Goal: Information Seeking & Learning: Learn about a topic

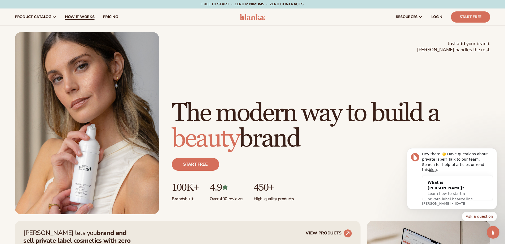
click at [78, 19] on link "How It Works" at bounding box center [80, 16] width 38 height 17
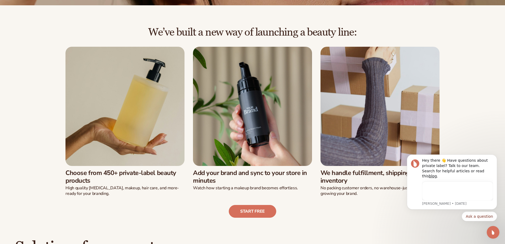
click at [486, 85] on div "We’ve built a new way of launching a beauty line: Choose from 450+ private-labe…" at bounding box center [252, 122] width 475 height 191
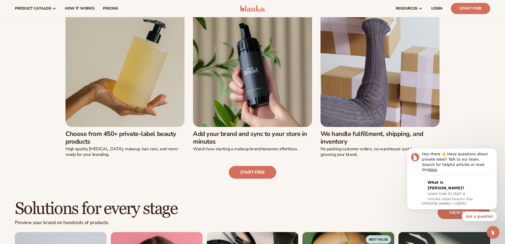
scroll to position [159, 0]
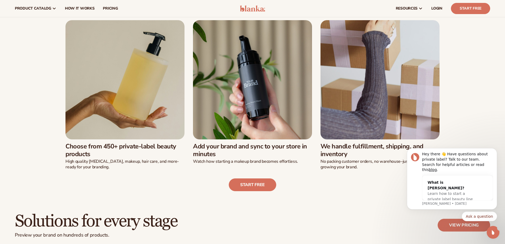
click at [493, 234] on icon "Open Intercom Messenger" at bounding box center [493, 232] width 9 height 9
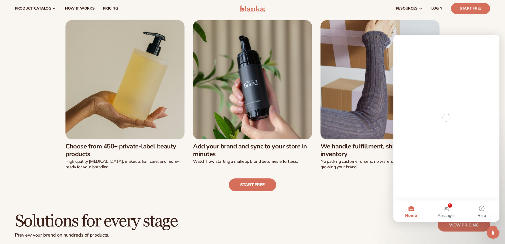
scroll to position [0, 0]
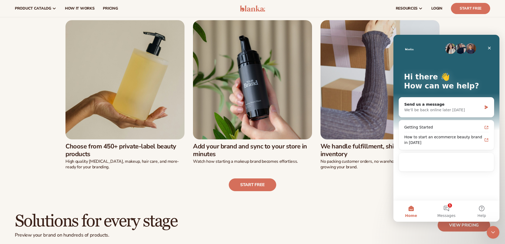
click at [341, 179] on div "Start free" at bounding box center [252, 180] width 475 height 21
drag, startPoint x: 355, startPoint y: 175, endPoint x: 388, endPoint y: 151, distance: 41.5
click at [388, 151] on div "We’ve built a new way of launching a beauty line: Choose from 450+ private-labe…" at bounding box center [252, 95] width 475 height 191
click at [488, 45] on div "Close" at bounding box center [490, 48] width 10 height 10
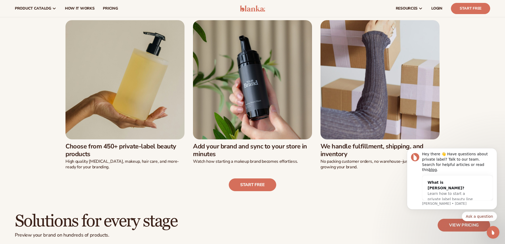
click at [488, 74] on div "We’ve built a new way of launching a beauty line: Choose from 450+ private-labe…" at bounding box center [252, 95] width 475 height 191
click at [498, 153] on button "Dismiss notification" at bounding box center [495, 149] width 7 height 7
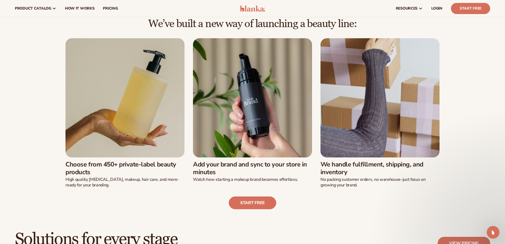
scroll to position [133, 0]
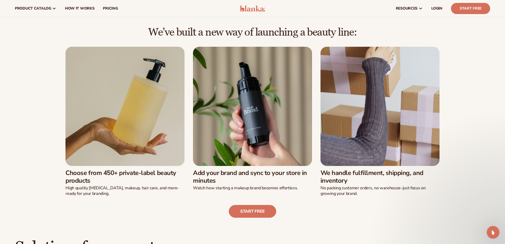
click at [366, 71] on img at bounding box center [380, 106] width 119 height 119
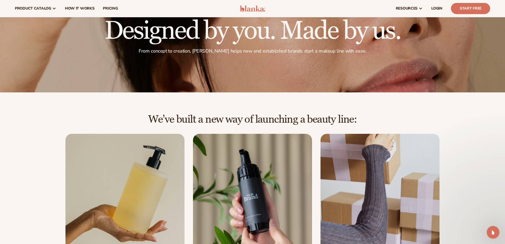
scroll to position [0, 0]
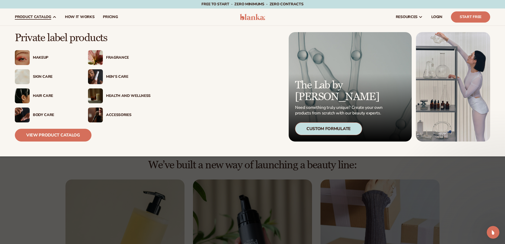
click at [36, 15] on span "product catalog" at bounding box center [33, 17] width 36 height 4
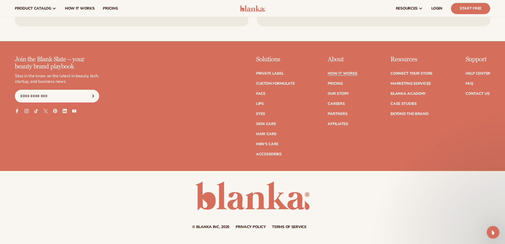
scroll to position [1284, 0]
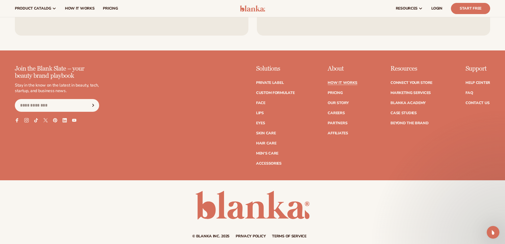
click at [29, 120] on icon at bounding box center [26, 120] width 5 height 5
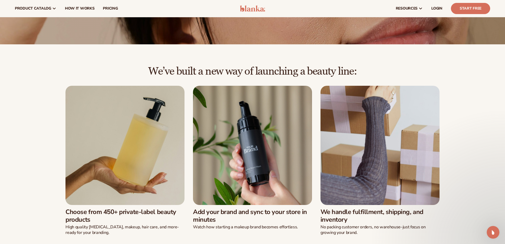
scroll to position [38, 0]
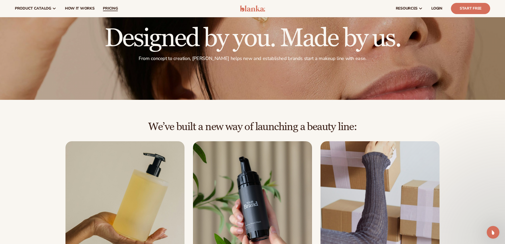
click at [110, 6] on link "pricing" at bounding box center [110, 8] width 23 height 17
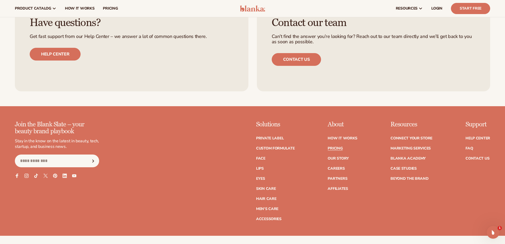
scroll to position [1084, 0]
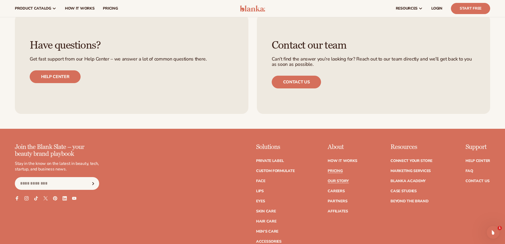
click at [340, 182] on link "Our Story" at bounding box center [338, 181] width 21 height 4
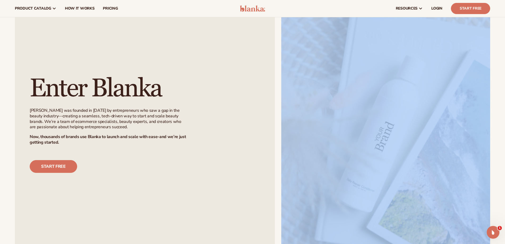
scroll to position [345, 0]
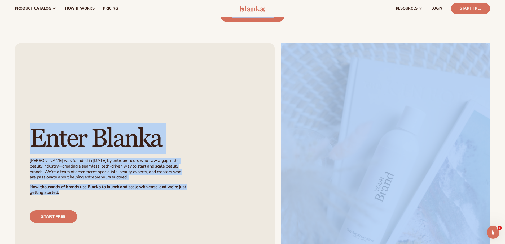
drag, startPoint x: 242, startPoint y: 87, endPoint x: 99, endPoint y: 195, distance: 179.6
copy main "Blanka is beauty made easy We believe launching a beauty brand should be simple…"
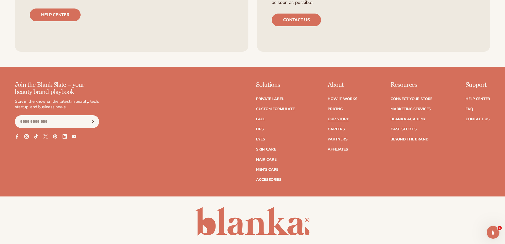
scroll to position [1771, 0]
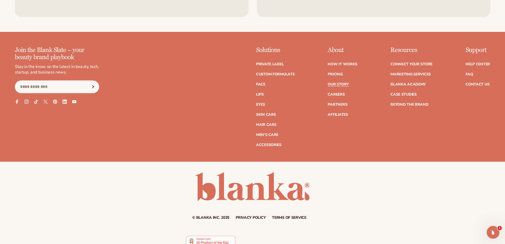
click at [341, 57] on ul "How It Works Pricing Our Story Careers Partners Affiliates" at bounding box center [343, 86] width 30 height 59
click at [341, 62] on link "How It Works" at bounding box center [343, 64] width 30 height 4
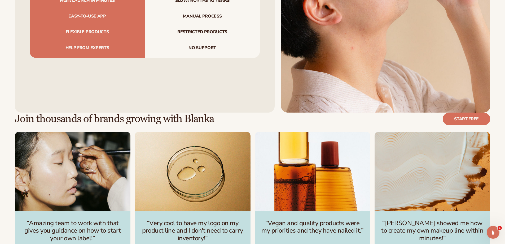
scroll to position [796, 0]
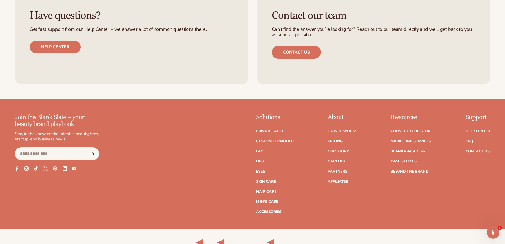
scroll to position [2326, 0]
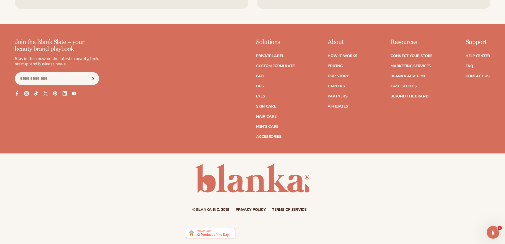
click at [27, 94] on icon at bounding box center [26, 93] width 5 height 5
click at [37, 91] on icon at bounding box center [36, 93] width 5 height 5
click at [18, 92] on icon at bounding box center [17, 93] width 5 height 5
click at [76, 91] on div "Join the Blank Slate – your beauty brand playbook Stay in the know on the lates…" at bounding box center [57, 67] width 84 height 57
click at [75, 92] on icon at bounding box center [74, 93] width 5 height 3
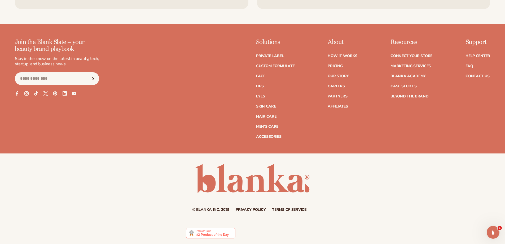
click at [45, 93] on icon at bounding box center [45, 93] width 5 height 5
